Goal: Navigation & Orientation: Find specific page/section

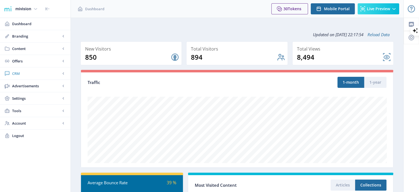
click at [25, 76] on span "CRM" at bounding box center [36, 74] width 49 height 6
click at [37, 109] on span "Advanced Analytics" at bounding box center [41, 111] width 47 height 6
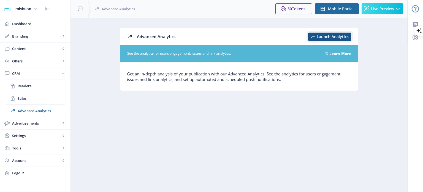
click at [339, 37] on span "Launch Analytics" at bounding box center [333, 36] width 32 height 4
click at [28, 86] on span "Readers" at bounding box center [41, 86] width 47 height 6
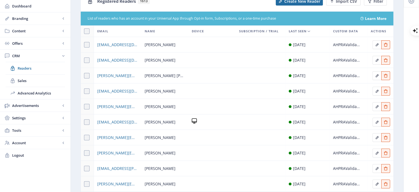
scroll to position [64, 0]
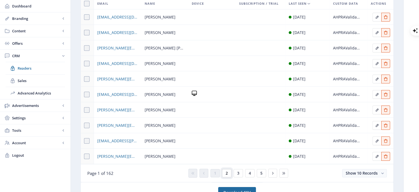
click at [228, 175] on button "2" at bounding box center [226, 173] width 9 height 8
click at [235, 172] on button "3" at bounding box center [238, 173] width 9 height 8
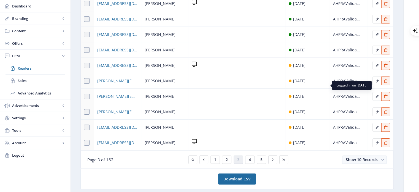
scroll to position [83, 0]
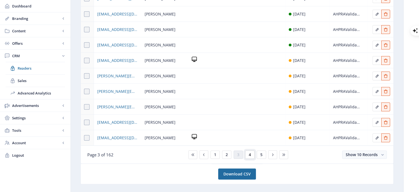
click at [250, 154] on span "4" at bounding box center [250, 154] width 2 height 4
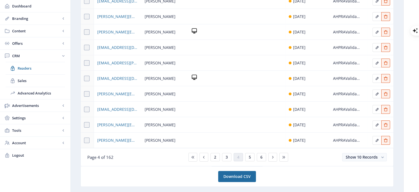
scroll to position [83, 0]
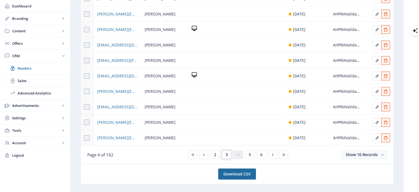
click at [228, 156] on button "3" at bounding box center [226, 154] width 9 height 8
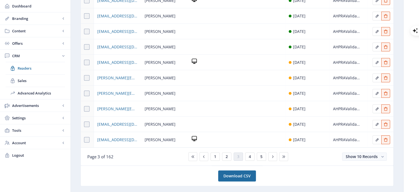
scroll to position [83, 0]
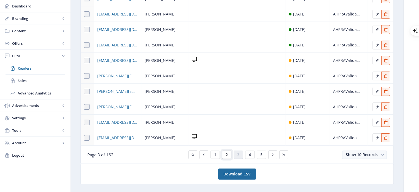
click at [225, 153] on button "2" at bounding box center [226, 154] width 9 height 8
